Goal: Check status: Check status

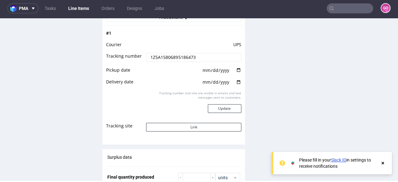
scroll to position [645, 0]
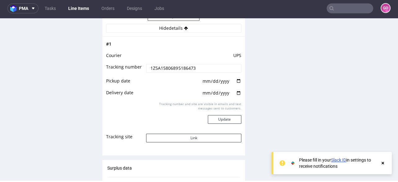
drag, startPoint x: 199, startPoint y: 69, endPoint x: 139, endPoint y: 74, distance: 60.0
click at [139, 74] on tr "Tracking number 1Z5A15806895186473" at bounding box center [173, 70] width 135 height 14
click at [335, 9] on input "text" at bounding box center [349, 8] width 46 height 10
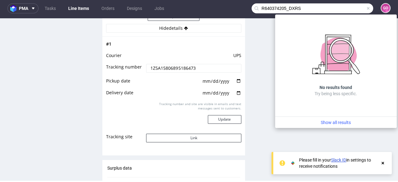
drag, startPoint x: 323, startPoint y: 8, endPoint x: 282, endPoint y: 12, distance: 40.8
click at [282, 12] on input "R640374205_DXRS" at bounding box center [311, 8] width 121 height 10
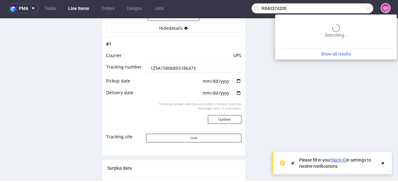
type input "R640374205"
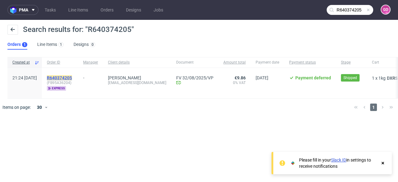
click at [72, 77] on mark "R640374205" at bounding box center [59, 77] width 25 height 5
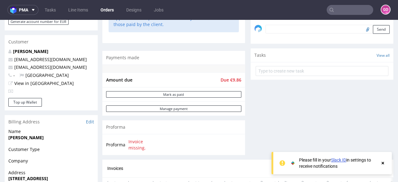
scroll to position [310, 0]
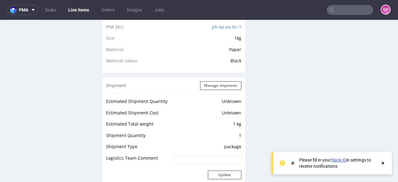
scroll to position [521, 0]
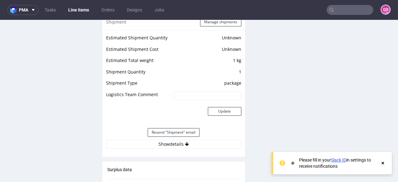
click at [177, 138] on div "Resend "Shipment" email" at bounding box center [173, 132] width 135 height 15
click at [177, 140] on button "Show details" at bounding box center [173, 144] width 135 height 9
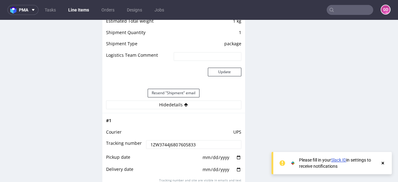
scroll to position [620, 0]
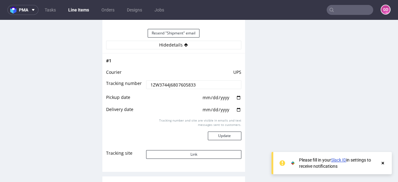
click at [185, 83] on input "1ZW3744J6807605833" at bounding box center [193, 84] width 95 height 9
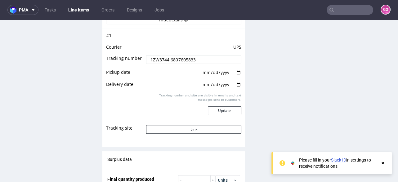
scroll to position [694, 0]
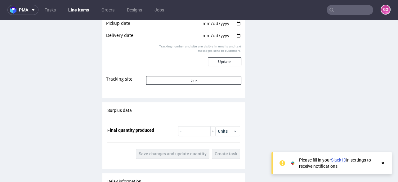
click at [334, 15] on input "text" at bounding box center [349, 10] width 46 height 10
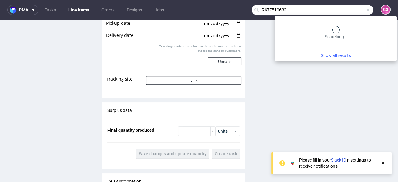
type input "R677510632"
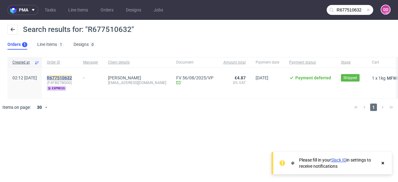
click at [72, 77] on mark "R677510632" at bounding box center [59, 77] width 25 height 5
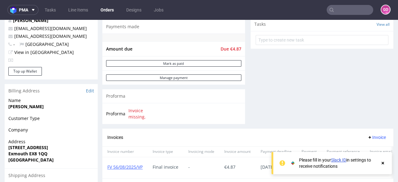
scroll to position [305, 0]
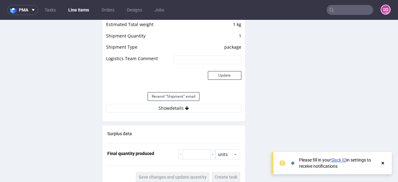
scroll to position [595, 0]
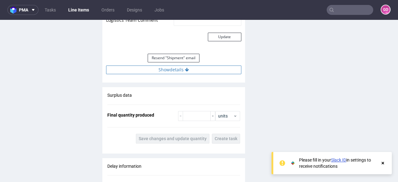
click at [187, 67] on button "Show details" at bounding box center [173, 69] width 135 height 9
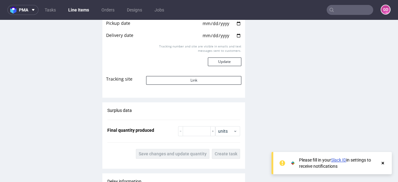
scroll to position [645, 0]
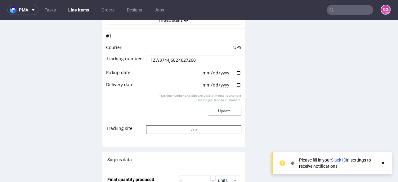
click at [191, 59] on input "1ZW3744J6824627260" at bounding box center [193, 59] width 95 height 9
click at [336, 13] on input "text" at bounding box center [349, 10] width 46 height 10
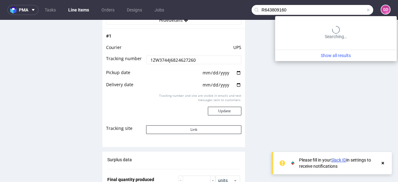
type input "R643809160"
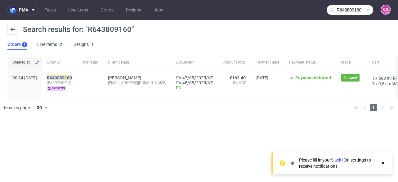
click at [72, 79] on mark "R643809160" at bounding box center [59, 77] width 25 height 5
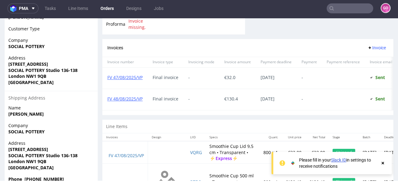
scroll to position [356, 0]
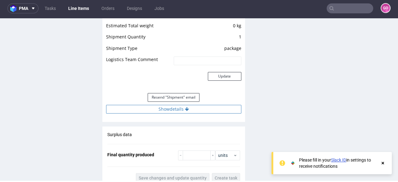
scroll to position [595, 0]
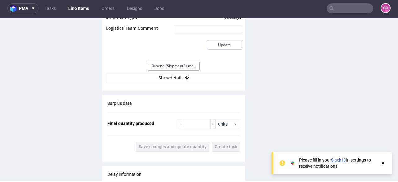
click at [172, 70] on div "Resend "Shipment" email" at bounding box center [173, 66] width 135 height 15
click at [174, 77] on button "Show details" at bounding box center [173, 77] width 135 height 9
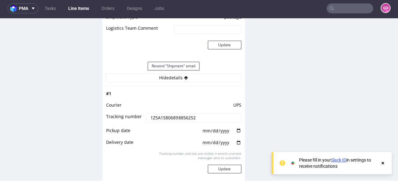
click at [196, 114] on input "1Z5A15806898856252" at bounding box center [193, 117] width 95 height 9
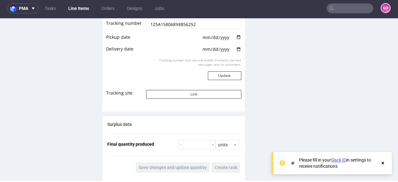
scroll to position [669, 0]
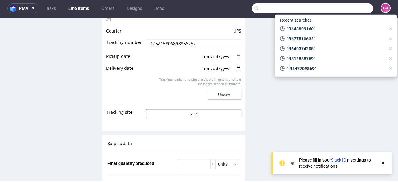
click at [337, 11] on input "text" at bounding box center [311, 8] width 121 height 10
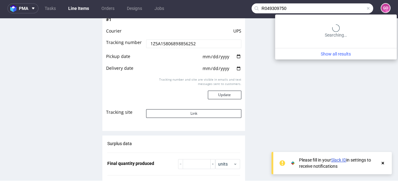
type input "R049309750"
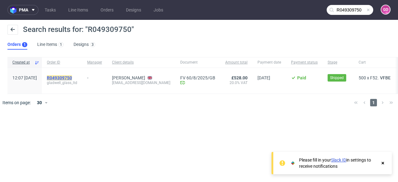
click at [72, 78] on mark "R049309750" at bounding box center [59, 77] width 25 height 5
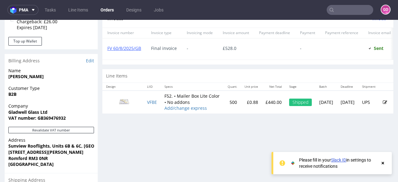
scroll to position [248, 0]
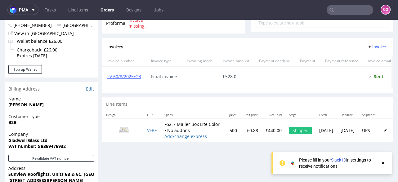
click at [152, 136] on td "VFBE" at bounding box center [151, 130] width 17 height 23
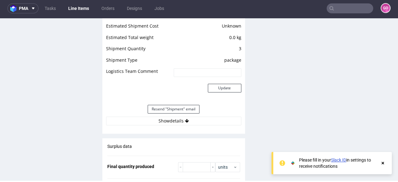
scroll to position [694, 0]
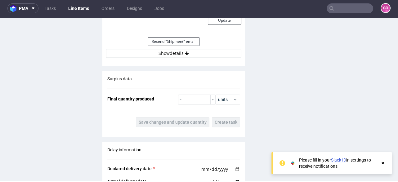
click at [182, 47] on div "Resend "Shipment" email" at bounding box center [173, 41] width 135 height 15
click at [185, 51] on icon at bounding box center [187, 53] width 4 height 4
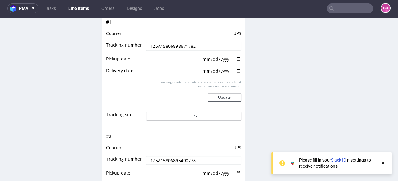
scroll to position [744, 0]
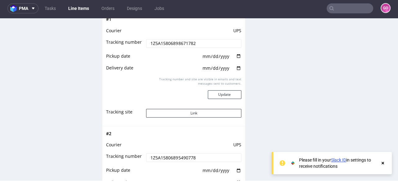
click at [202, 42] on input "1Z5A15806898671782" at bounding box center [193, 43] width 95 height 9
click at [181, 156] on input "1Z5A15806895490778" at bounding box center [193, 157] width 95 height 9
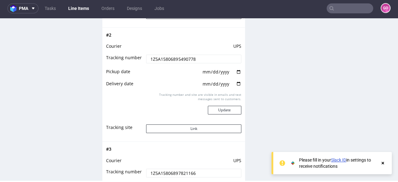
scroll to position [917, 0]
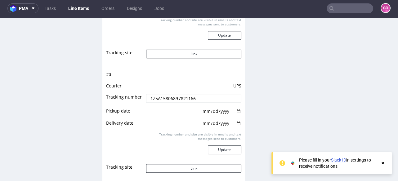
click at [200, 94] on input "1Z5A15806897821166" at bounding box center [193, 98] width 95 height 9
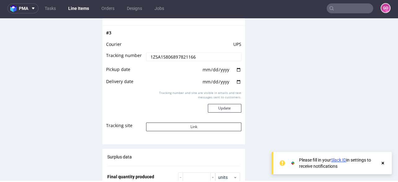
scroll to position [1041, 0]
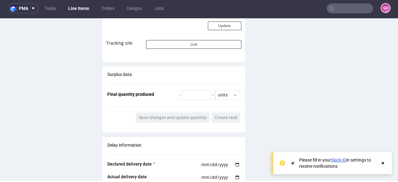
click at [341, 6] on input "text" at bounding box center [349, 8] width 46 height 10
paste input "R569322893"
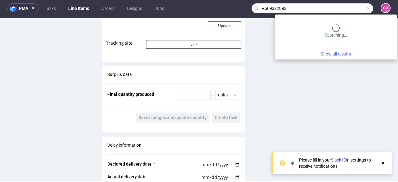
type input "R569322893"
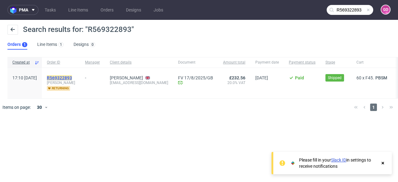
click at [72, 76] on mark "R569322893" at bounding box center [59, 77] width 25 height 5
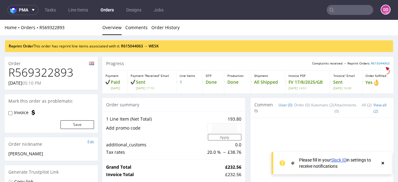
scroll to position [248, 0]
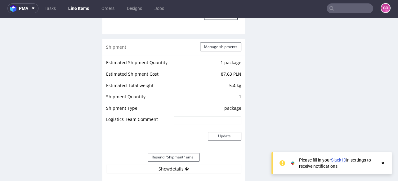
scroll to position [719, 0]
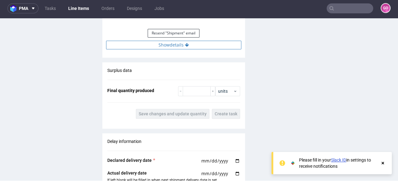
click at [179, 42] on button "Show details" at bounding box center [173, 45] width 135 height 9
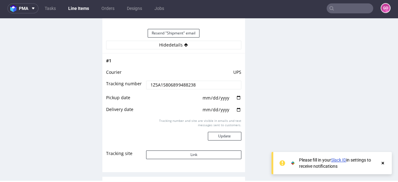
click at [179, 83] on input "1Z5A15806899488238" at bounding box center [193, 85] width 95 height 9
